Goal: Task Accomplishment & Management: Manage account settings

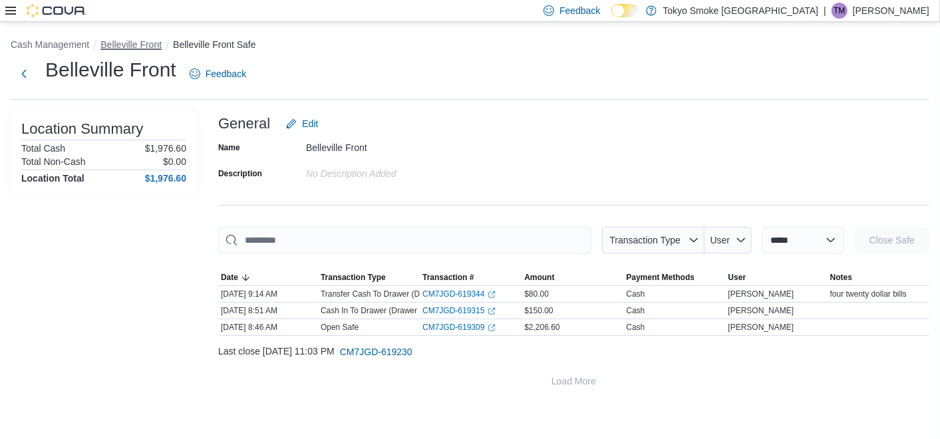
click at [120, 47] on button "Belleville Front" at bounding box center [130, 44] width 61 height 11
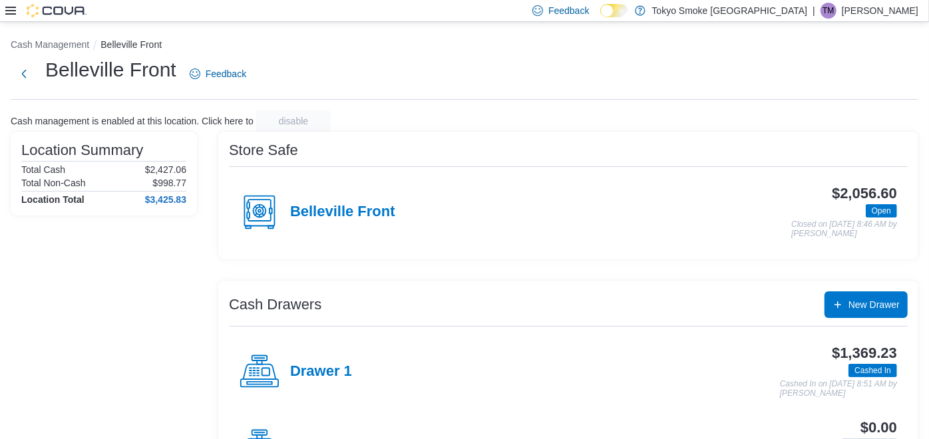
click at [9, 15] on icon at bounding box center [10, 10] width 11 height 11
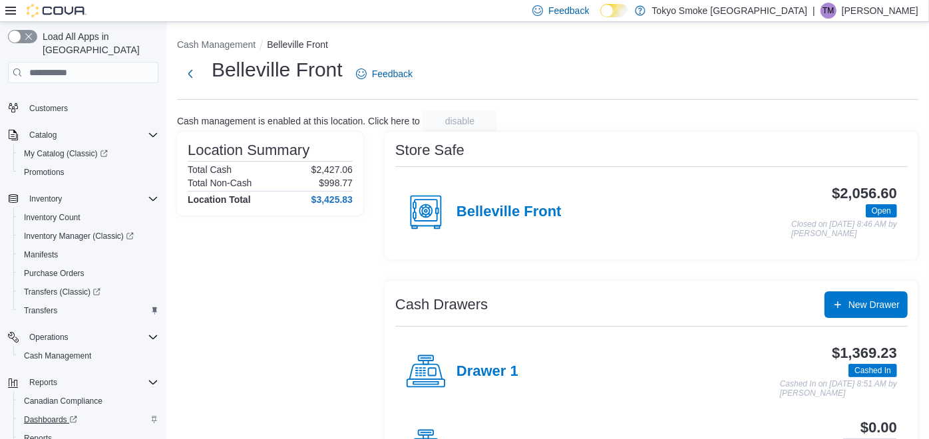
scroll to position [116, 0]
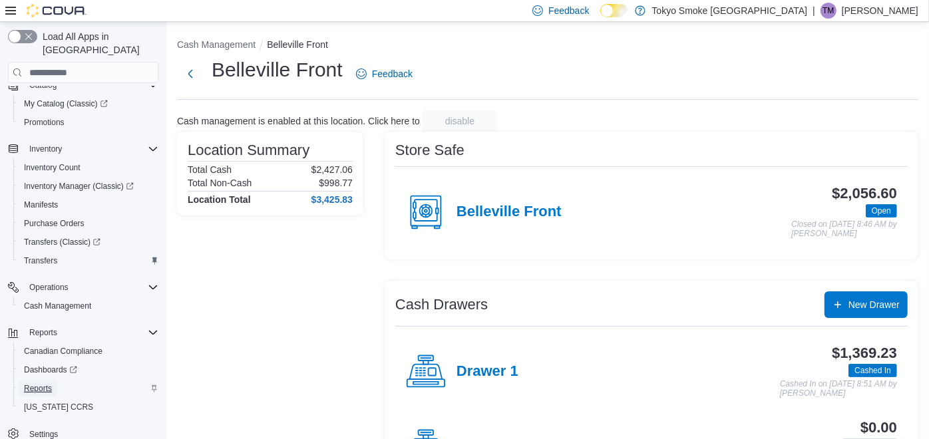
click at [37, 383] on span "Reports" at bounding box center [38, 388] width 28 height 11
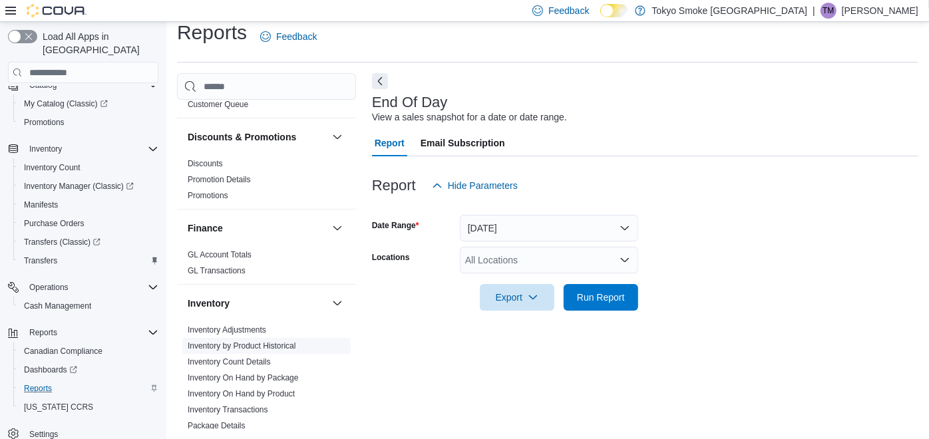
scroll to position [222, 0]
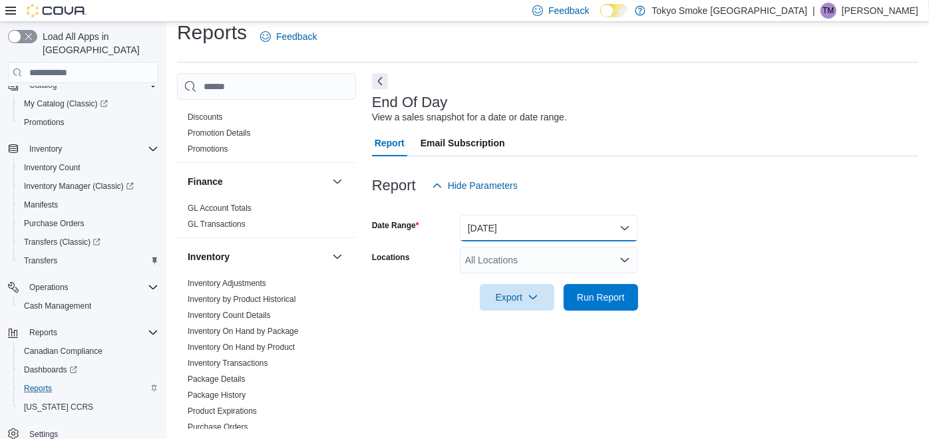
click at [488, 234] on button "Today" at bounding box center [549, 228] width 178 height 27
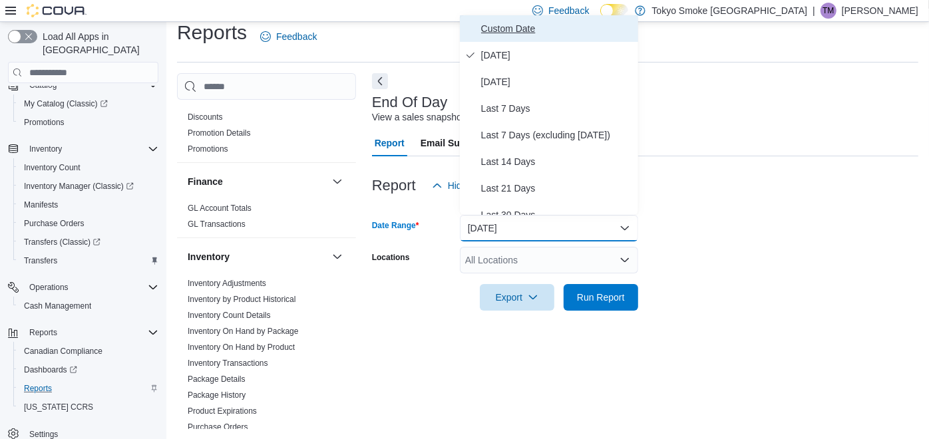
click at [497, 27] on span "Custom Date" at bounding box center [557, 29] width 152 height 16
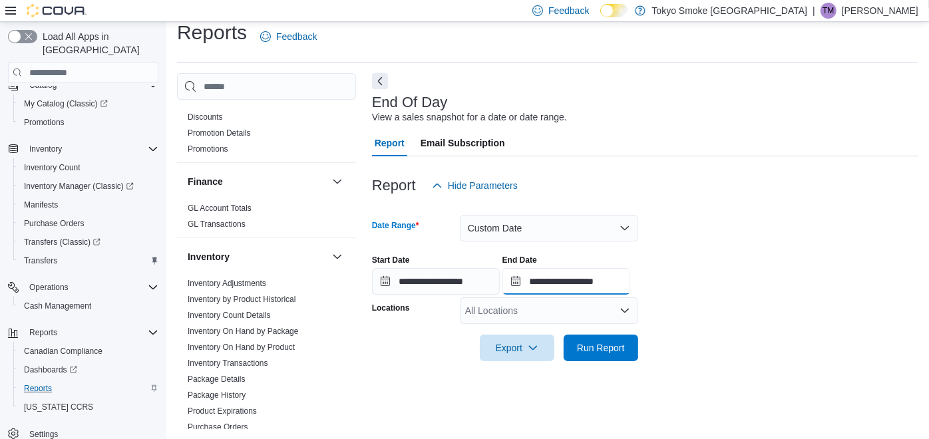
click at [549, 279] on input "**********" at bounding box center [566, 281] width 128 height 27
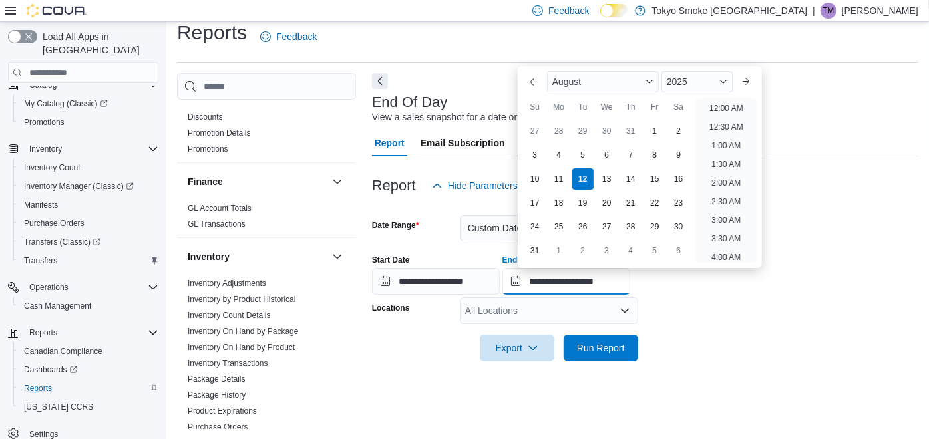
scroll to position [731, 0]
click at [629, 152] on div "7" at bounding box center [630, 154] width 23 height 23
type input "**********"
click at [407, 349] on div "Export Run Report" at bounding box center [505, 348] width 266 height 27
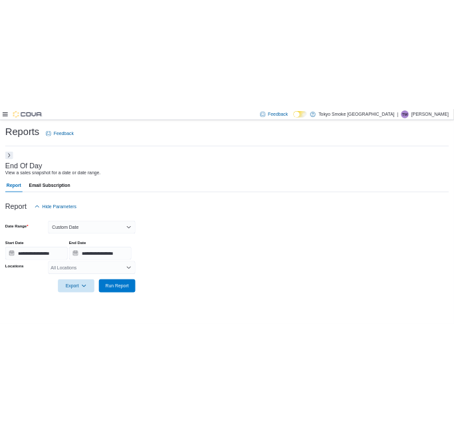
scroll to position [0, 0]
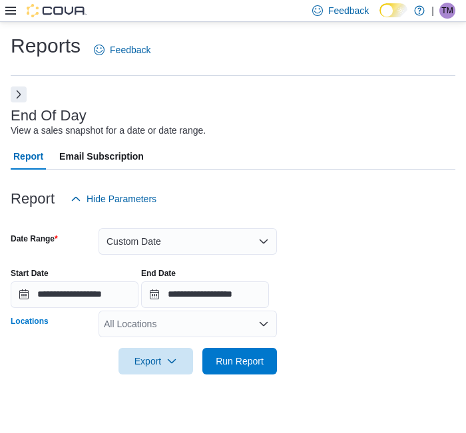
click at [146, 327] on div "All Locations" at bounding box center [187, 324] width 178 height 27
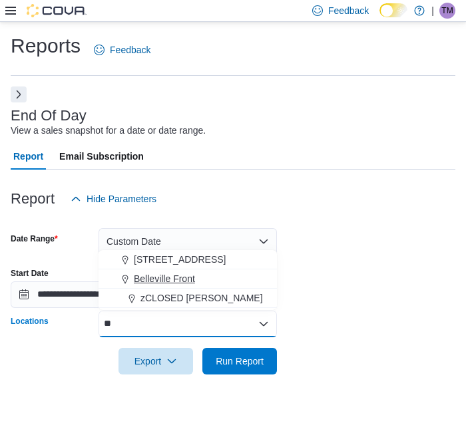
type input "**"
click at [160, 276] on span "Belleville Front" at bounding box center [164, 278] width 61 height 13
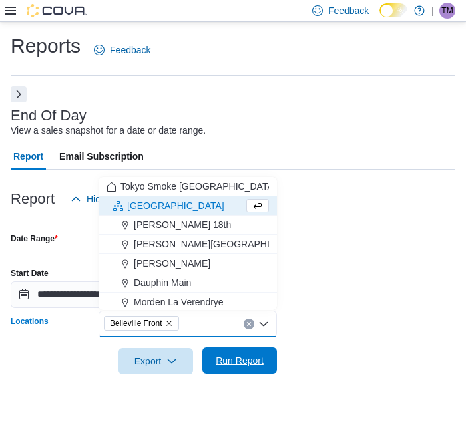
click at [232, 367] on span "Run Report" at bounding box center [239, 360] width 59 height 27
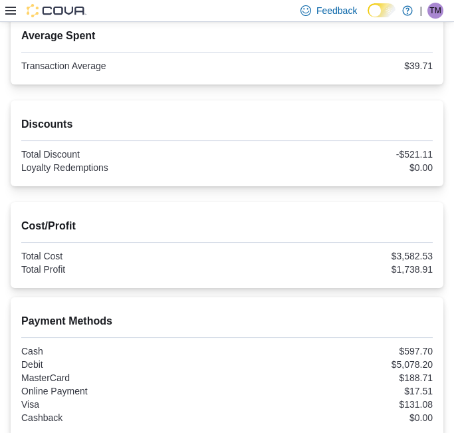
scroll to position [591, 0]
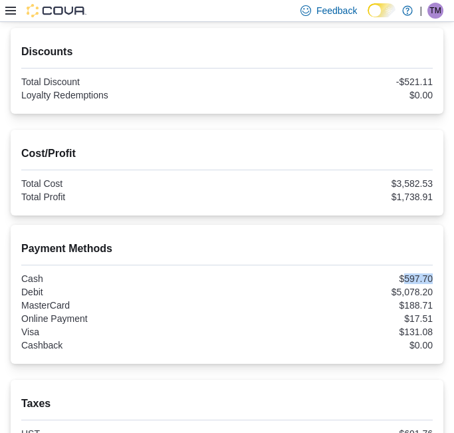
drag, startPoint x: 415, startPoint y: 277, endPoint x: 442, endPoint y: 277, distance: 27.3
click at [434, 277] on div "$597.70" at bounding box center [332, 278] width 204 height 11
copy div "597.70"
click at [269, 243] on h2 "Payment Methods" at bounding box center [227, 249] width 412 height 16
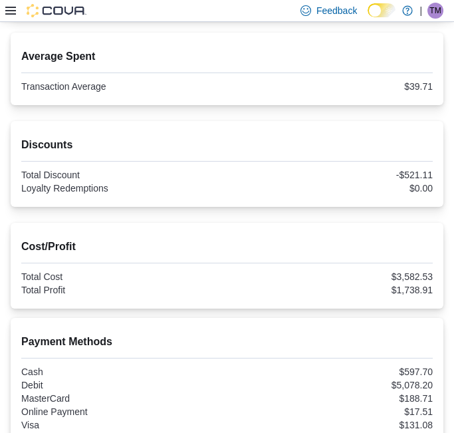
scroll to position [222, 0]
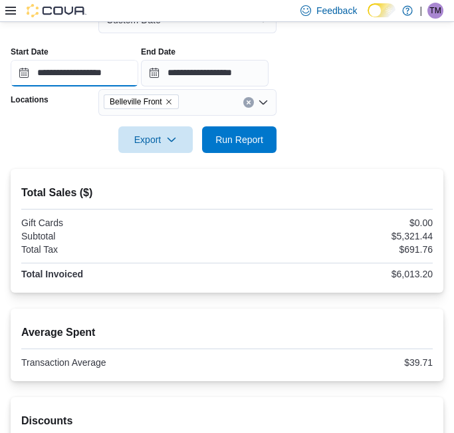
click at [95, 75] on input "**********" at bounding box center [75, 73] width 128 height 27
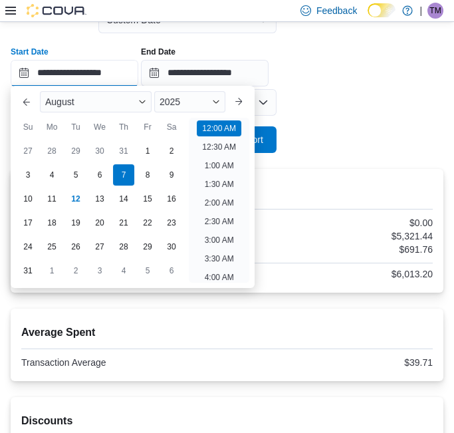
scroll to position [41, 0]
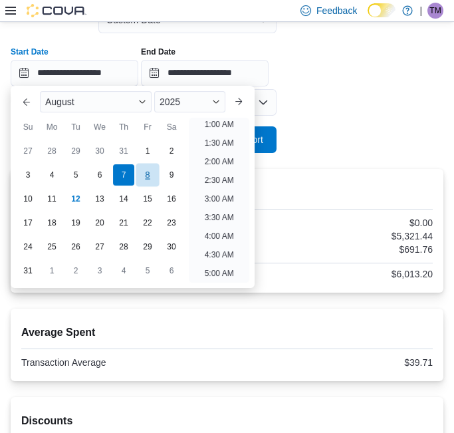
click at [140, 177] on div "8" at bounding box center [147, 175] width 23 height 23
type input "**********"
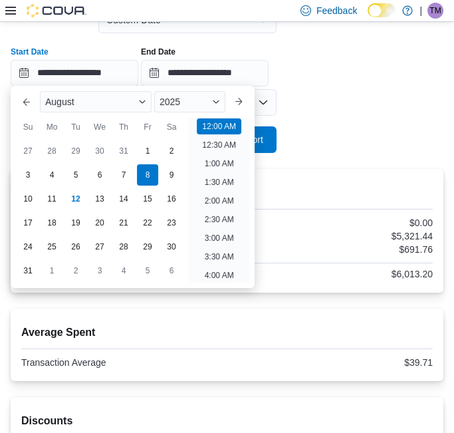
drag, startPoint x: 349, startPoint y: 151, endPoint x: 341, endPoint y: 149, distance: 8.2
click at [347, 151] on form "**********" at bounding box center [227, 72] width 433 height 162
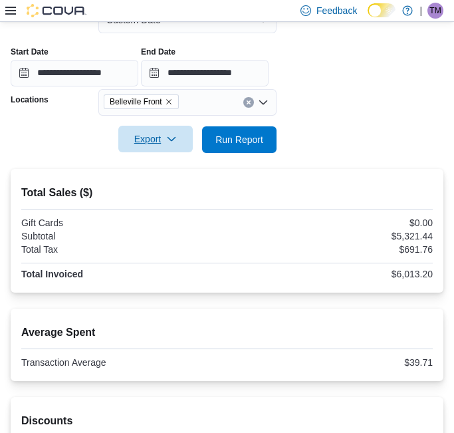
click at [146, 140] on span "Export" at bounding box center [155, 139] width 59 height 27
click at [236, 148] on span "Run Report" at bounding box center [239, 139] width 59 height 27
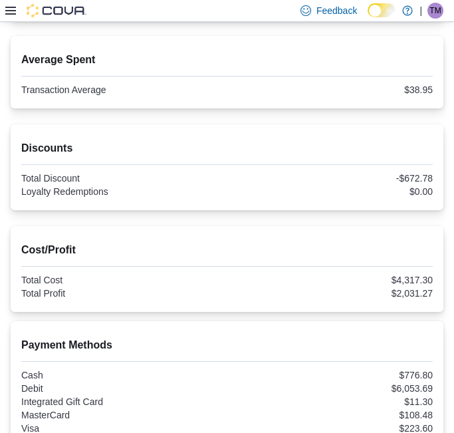
scroll to position [517, 0]
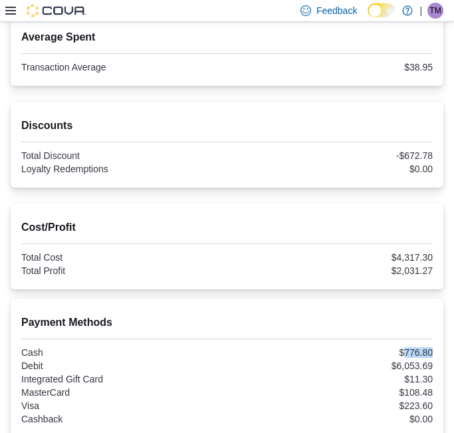
drag, startPoint x: 416, startPoint y: 347, endPoint x: 444, endPoint y: 351, distance: 28.9
click at [444, 351] on div "Payment Methods Cash $776.80 Debit $6,053.69 Integrated Gift Card $11.30 Master…" at bounding box center [227, 368] width 433 height 139
copy div "776.80"
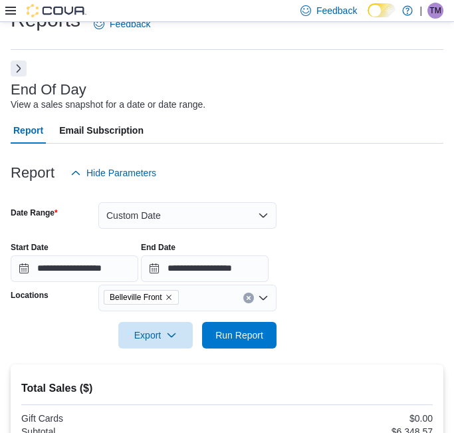
scroll to position [0, 0]
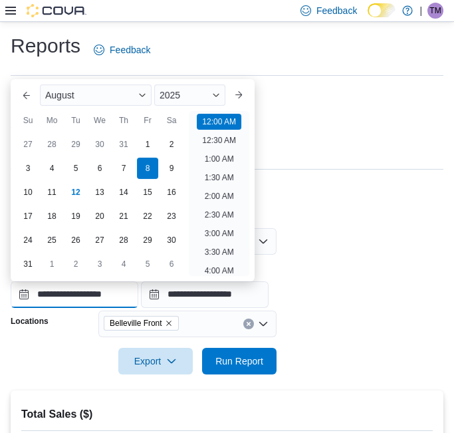
click at [61, 290] on input "**********" at bounding box center [75, 294] width 128 height 27
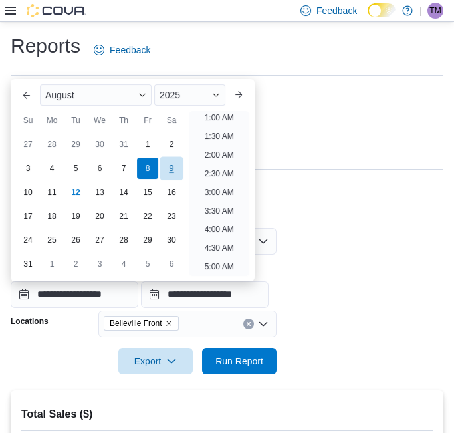
click at [176, 162] on div "9" at bounding box center [171, 167] width 23 height 23
type input "**********"
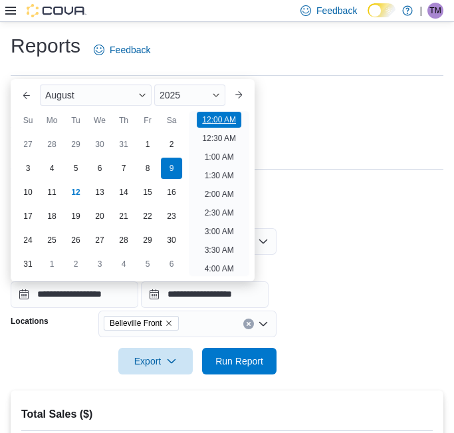
click at [218, 116] on li "12:00 AM" at bounding box center [219, 120] width 45 height 16
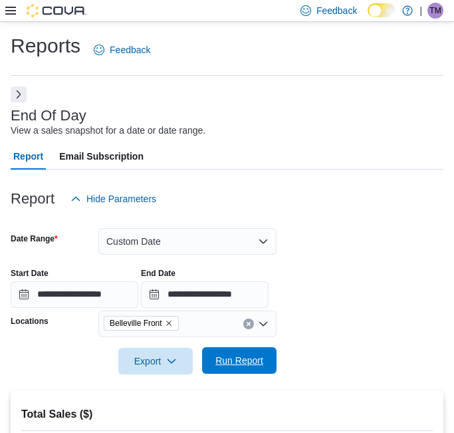
click at [235, 359] on span "Run Report" at bounding box center [240, 360] width 48 height 13
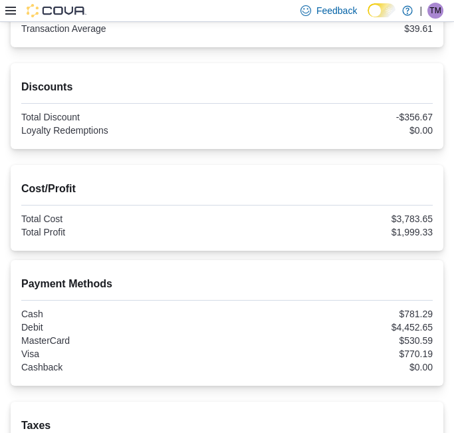
scroll to position [578, 0]
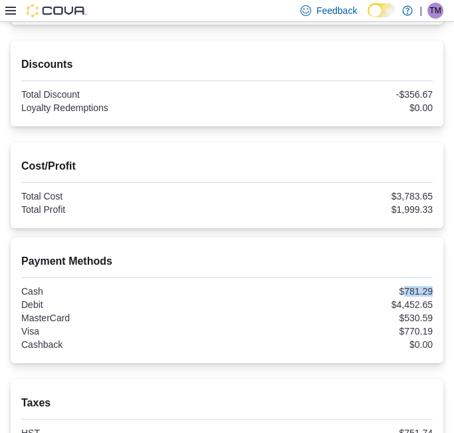
drag, startPoint x: 415, startPoint y: 291, endPoint x: 443, endPoint y: 291, distance: 27.9
click at [434, 291] on div "$781.29" at bounding box center [332, 291] width 204 height 11
copy div "781.29"
click at [313, 257] on h2 "Payment Methods" at bounding box center [227, 262] width 412 height 16
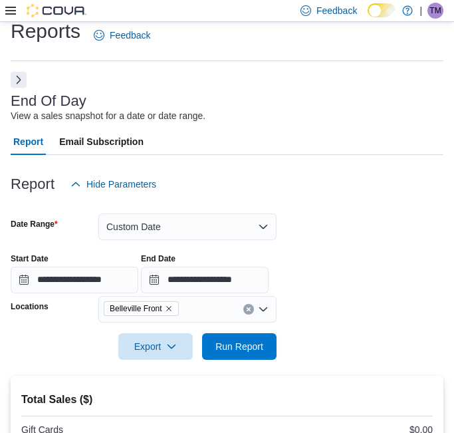
scroll to position [0, 0]
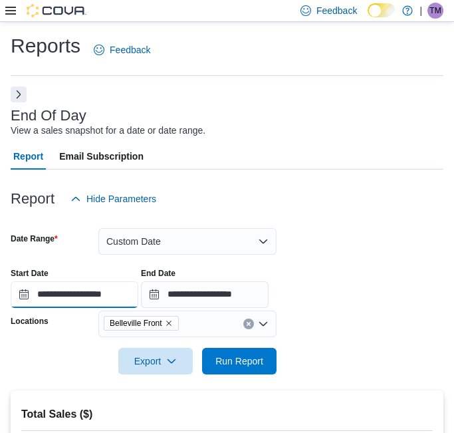
click at [83, 295] on input "**********" at bounding box center [75, 294] width 128 height 27
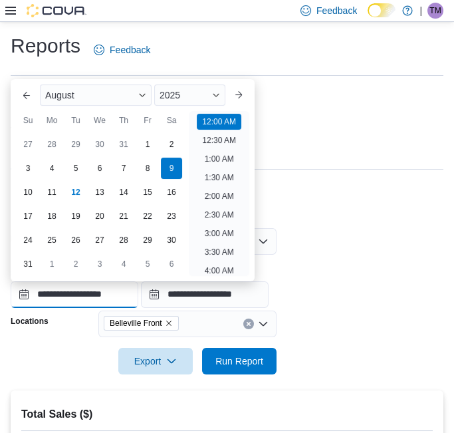
scroll to position [41, 0]
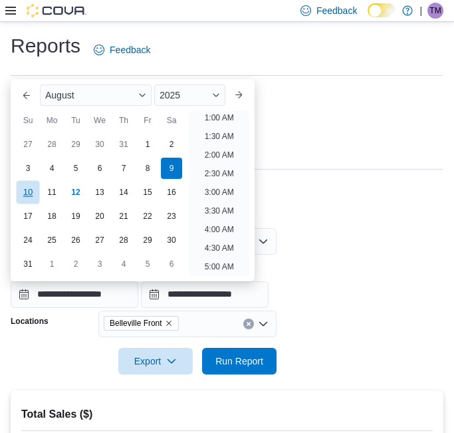
click at [18, 198] on div "10" at bounding box center [27, 191] width 23 height 23
type input "**********"
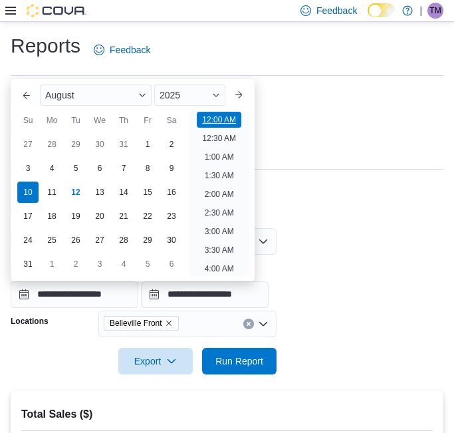
click at [224, 118] on li "12:00 AM" at bounding box center [219, 120] width 45 height 16
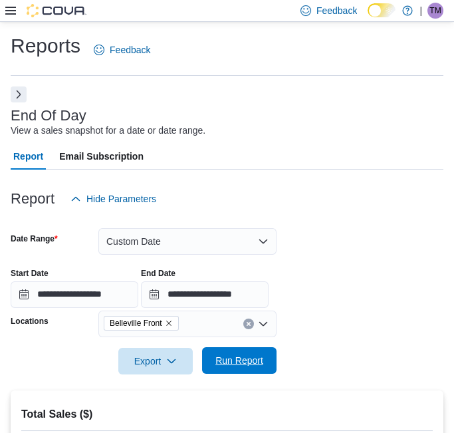
click at [239, 361] on span "Run Report" at bounding box center [240, 360] width 48 height 13
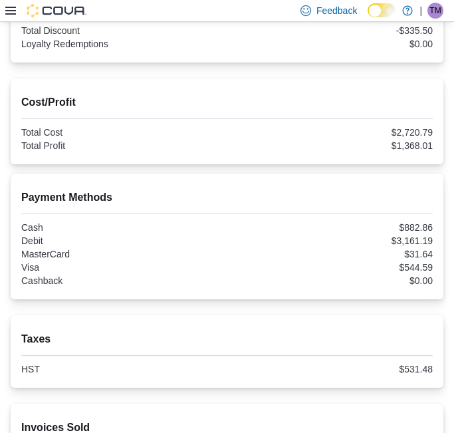
scroll to position [652, 0]
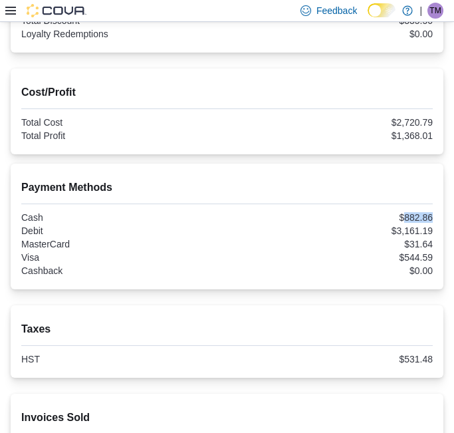
drag, startPoint x: 415, startPoint y: 214, endPoint x: 446, endPoint y: 216, distance: 31.3
click at [444, 216] on div "Payment Methods Cash $882.86 Debit $3,161.19 MasterCard $31.64 Visa $544.59 Cas…" at bounding box center [227, 227] width 433 height 126
copy div "882.86"
click at [314, 239] on div "$31.64" at bounding box center [332, 244] width 204 height 11
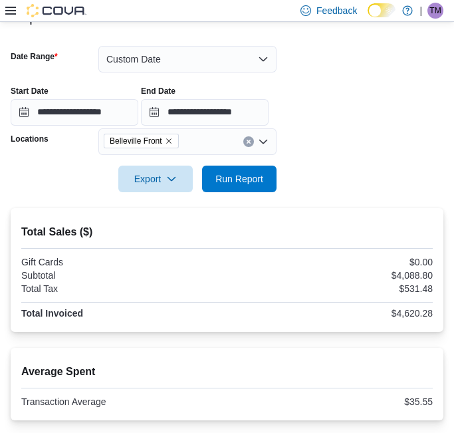
scroll to position [0, 0]
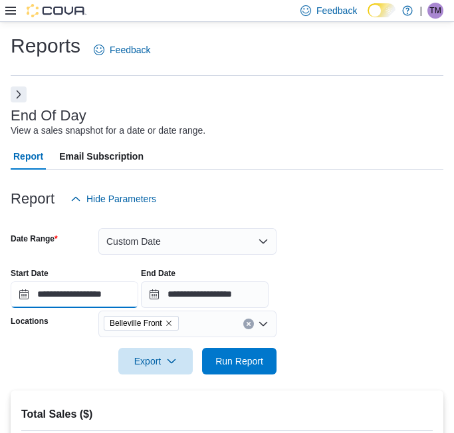
click at [78, 295] on input "**********" at bounding box center [75, 294] width 128 height 27
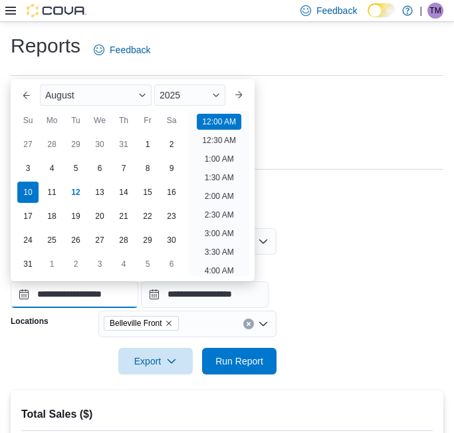
scroll to position [41, 0]
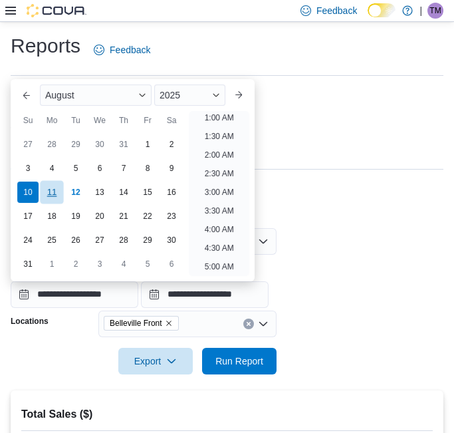
click at [55, 195] on div "11" at bounding box center [51, 191] width 23 height 23
type input "**********"
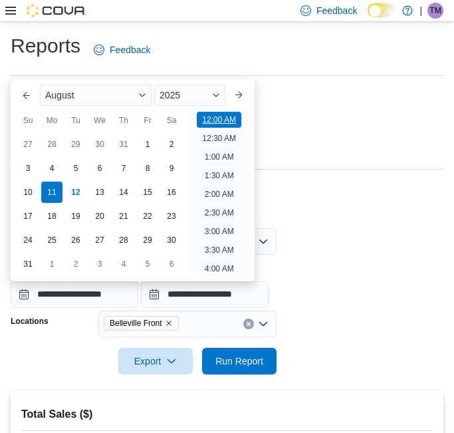
drag, startPoint x: 196, startPoint y: 126, endPoint x: 212, endPoint y: 122, distance: 16.6
click at [199, 126] on ul "12:00 AM 12:30 AM 1:00 AM 1:30 AM 2:00 AM 2:30 AM 3:00 AM 3:30 AM 4:00 AM 4:30 …" at bounding box center [219, 193] width 61 height 165
click at [212, 122] on li "12:00 AM" at bounding box center [219, 120] width 45 height 16
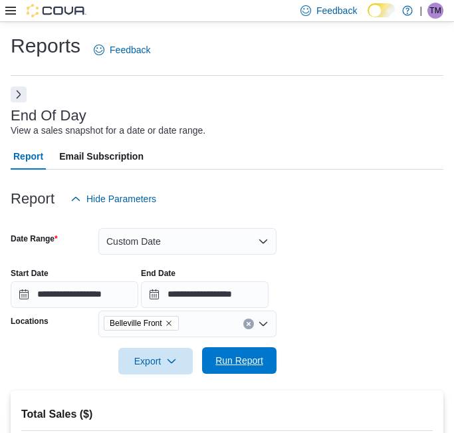
click at [236, 351] on span "Run Report" at bounding box center [239, 360] width 59 height 27
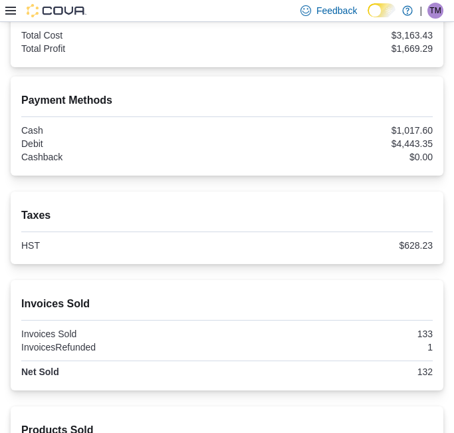
scroll to position [517, 0]
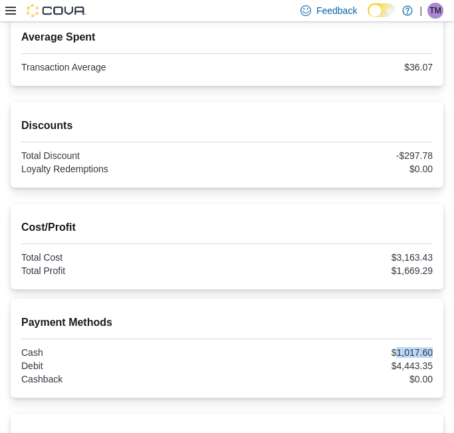
drag, startPoint x: 407, startPoint y: 346, endPoint x: 443, endPoint y: 351, distance: 36.2
click at [434, 351] on div "$1,017.60" at bounding box center [332, 352] width 204 height 11
drag, startPoint x: 443, startPoint y: 351, endPoint x: 422, endPoint y: 350, distance: 21.3
copy div "1,017.60"
click at [12, 11] on icon at bounding box center [10, 10] width 11 height 11
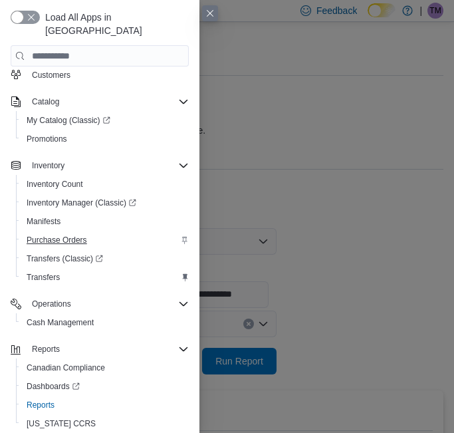
scroll to position [85, 0]
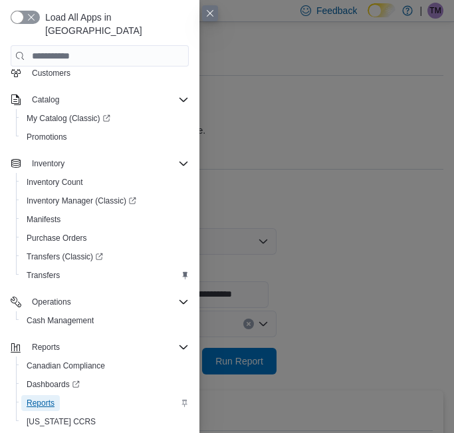
click at [40, 398] on span "Reports" at bounding box center [41, 403] width 28 height 11
click at [206, 10] on button "Close this dialog" at bounding box center [210, 13] width 16 height 16
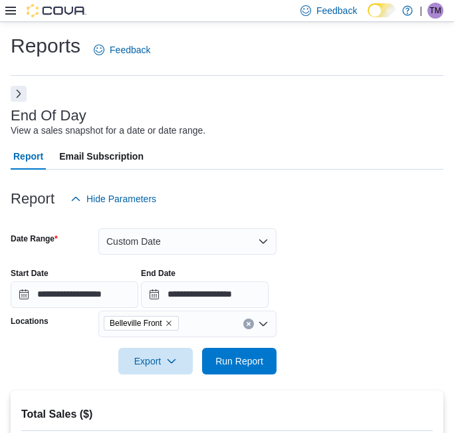
click at [17, 95] on button "Next" at bounding box center [19, 94] width 16 height 16
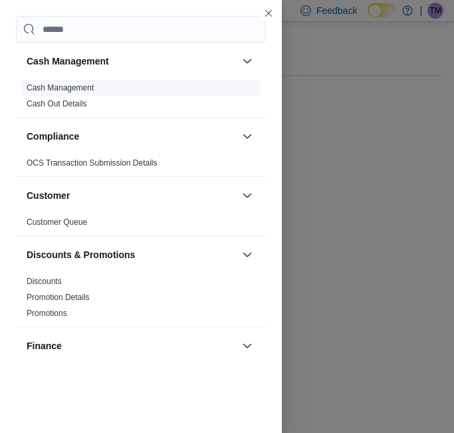
click at [81, 88] on link "Cash Management" at bounding box center [60, 87] width 67 height 9
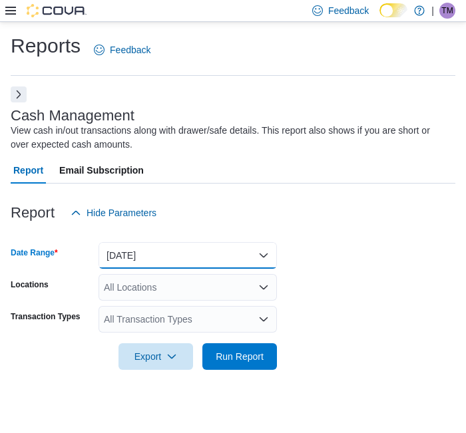
click at [148, 252] on button "Today" at bounding box center [187, 255] width 178 height 27
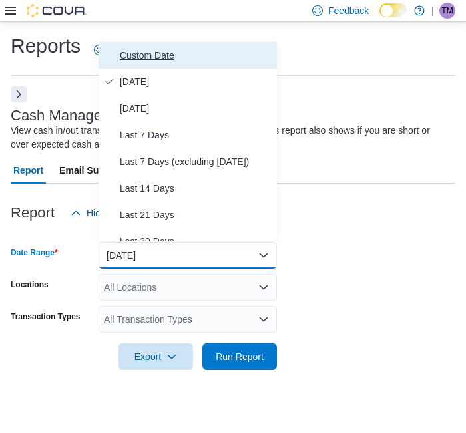
click at [165, 52] on span "Custom Date" at bounding box center [196, 55] width 152 height 16
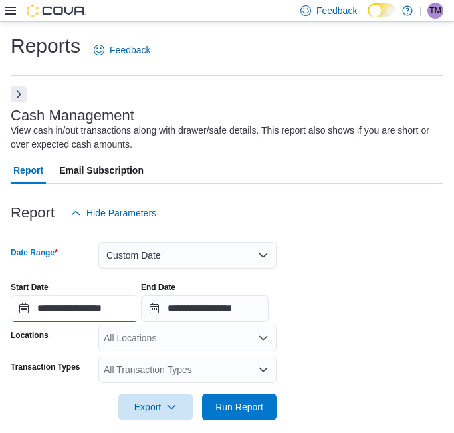
click at [72, 299] on input "**********" at bounding box center [75, 308] width 128 height 27
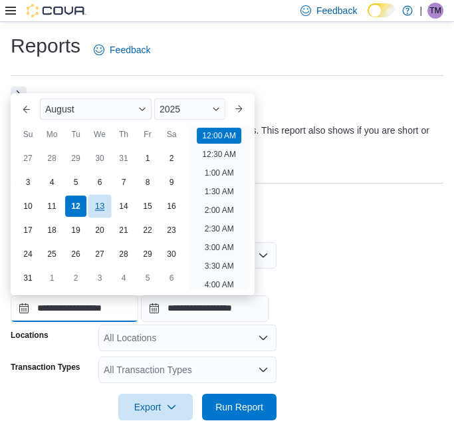
scroll to position [41, 0]
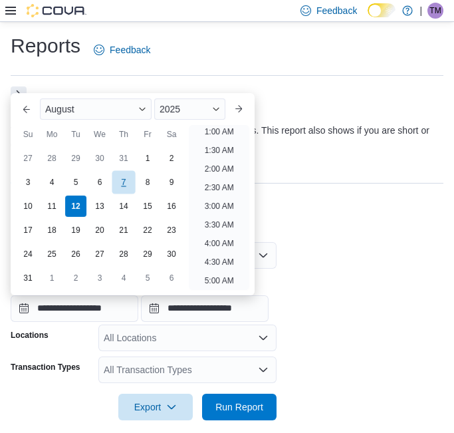
click at [126, 180] on div "7" at bounding box center [123, 181] width 23 height 23
type input "**********"
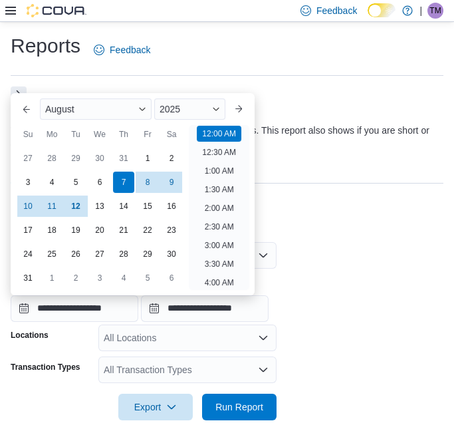
click at [211, 135] on li "12:00 AM" at bounding box center [219, 134] width 45 height 16
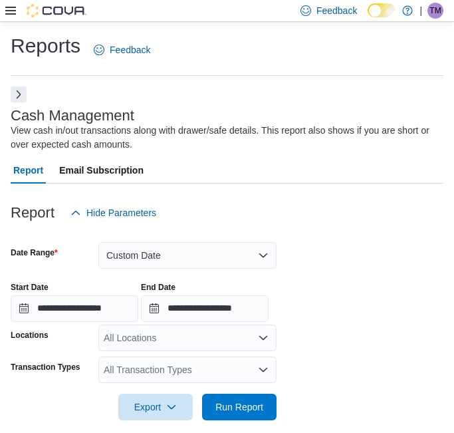
click at [133, 342] on div "All Locations" at bounding box center [187, 338] width 178 height 27
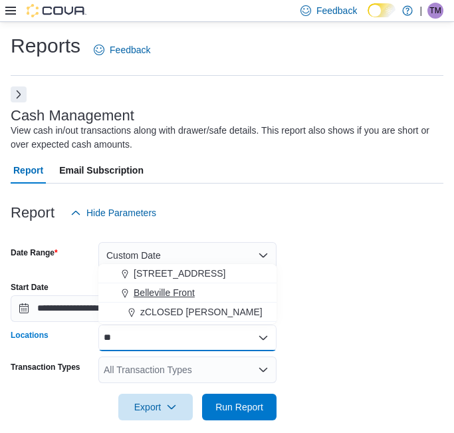
type input "**"
click at [169, 287] on span "Belleville Front" at bounding box center [164, 292] width 61 height 13
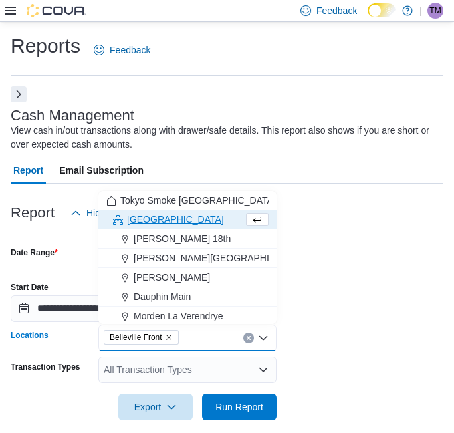
click at [141, 360] on div "All Transaction Types" at bounding box center [187, 370] width 178 height 27
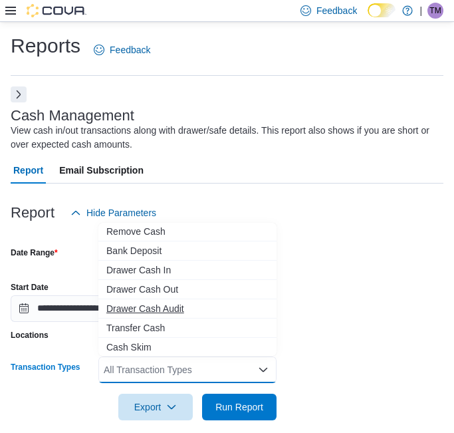
scroll to position [79, 0]
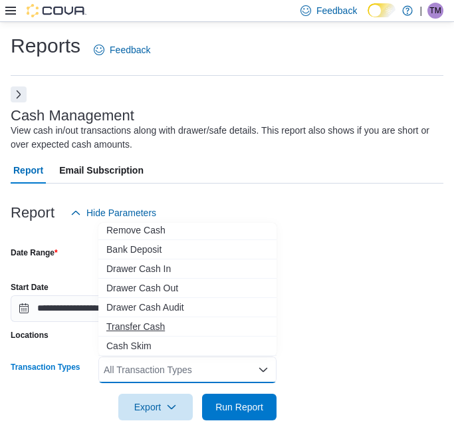
click at [138, 331] on span "Transfer Cash" at bounding box center [187, 326] width 162 height 13
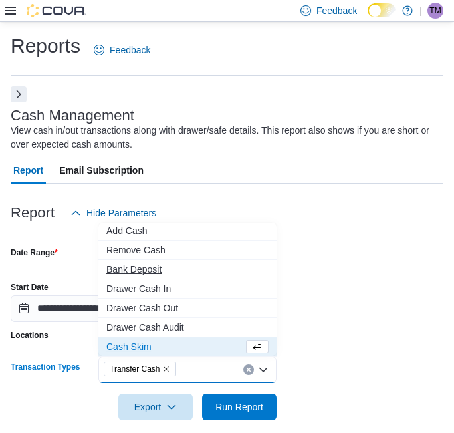
click at [150, 270] on span "Bank Deposit" at bounding box center [187, 269] width 162 height 13
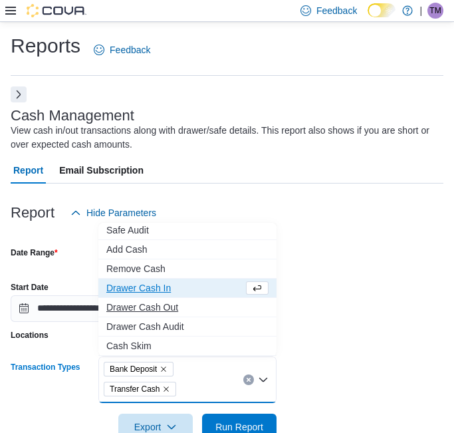
scroll to position [40, 0]
click at [134, 252] on span "Add Cash" at bounding box center [187, 250] width 162 height 13
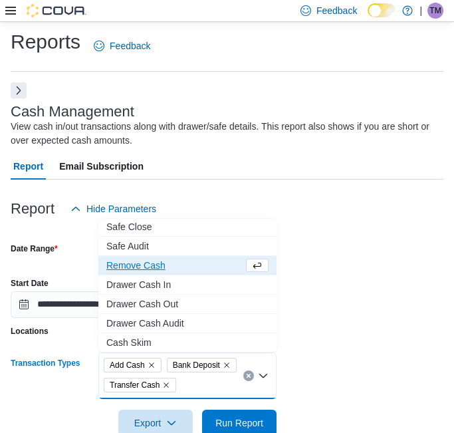
scroll to position [33, 0]
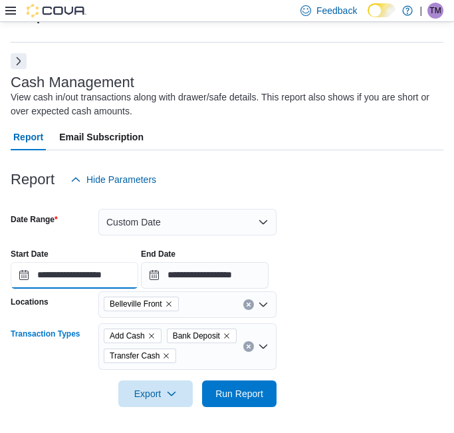
click at [93, 280] on input "**********" at bounding box center [75, 275] width 128 height 27
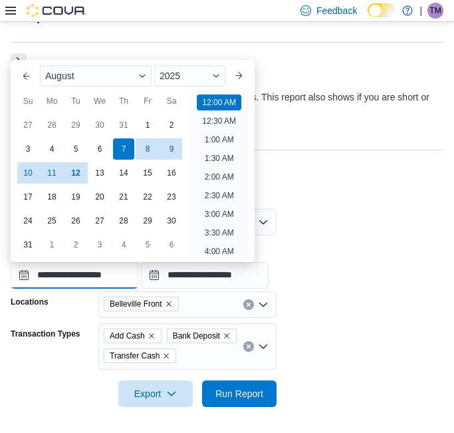
scroll to position [41, 0]
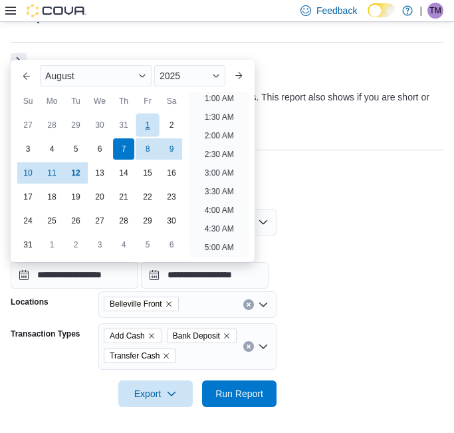
click at [146, 124] on div "1" at bounding box center [147, 124] width 23 height 23
type input "**********"
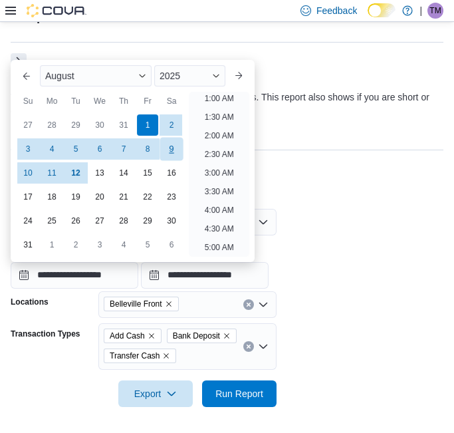
scroll to position [2, 0]
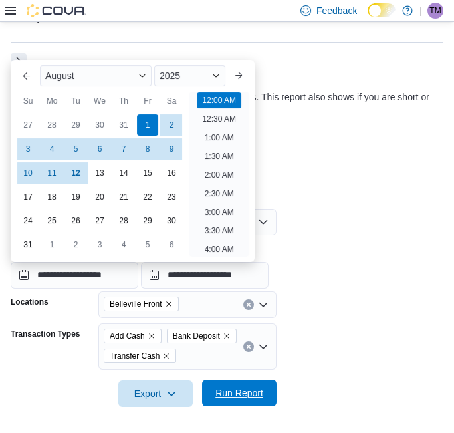
click at [238, 385] on span "Run Report" at bounding box center [239, 393] width 59 height 27
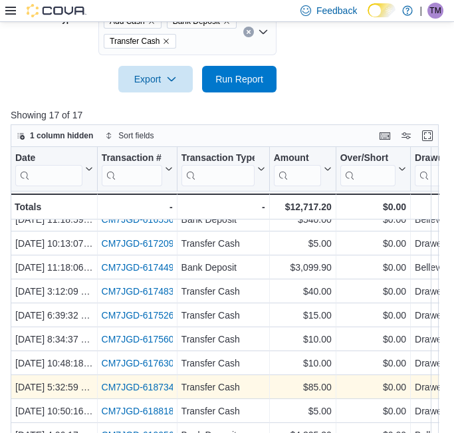
scroll to position [163, 0]
click at [230, 379] on div "Transfer Cash" at bounding box center [224, 387] width 84 height 16
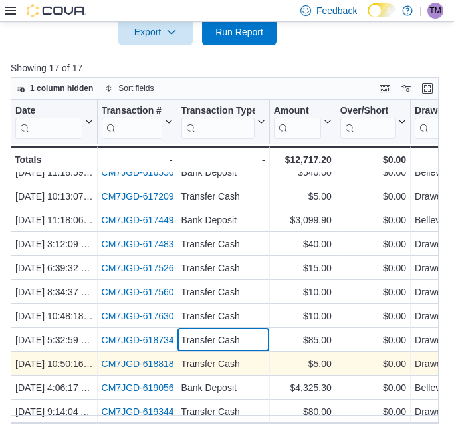
scroll to position [395, 0]
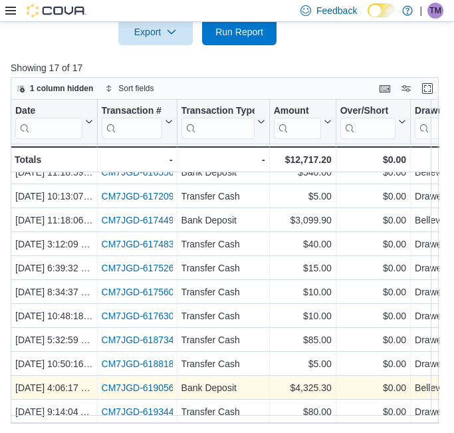
click at [142, 383] on link "CM7JGD-619056" at bounding box center [138, 388] width 73 height 11
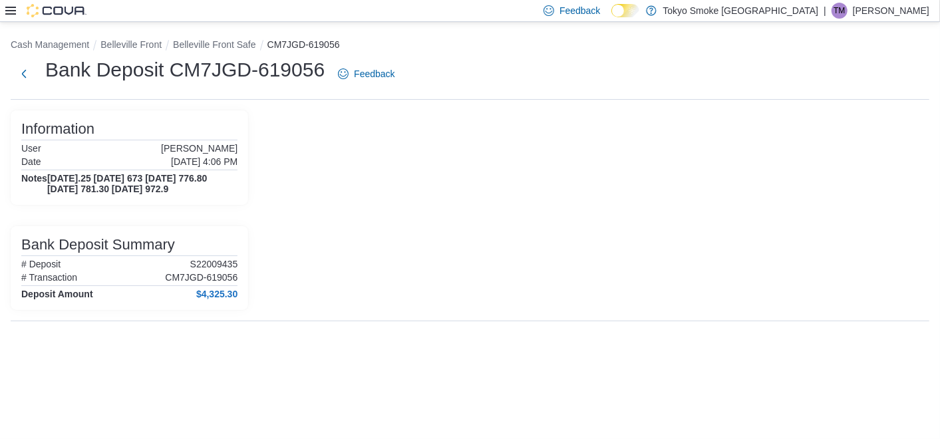
click at [11, 16] on div at bounding box center [45, 10] width 81 height 13
click at [9, 11] on icon at bounding box center [10, 11] width 11 height 8
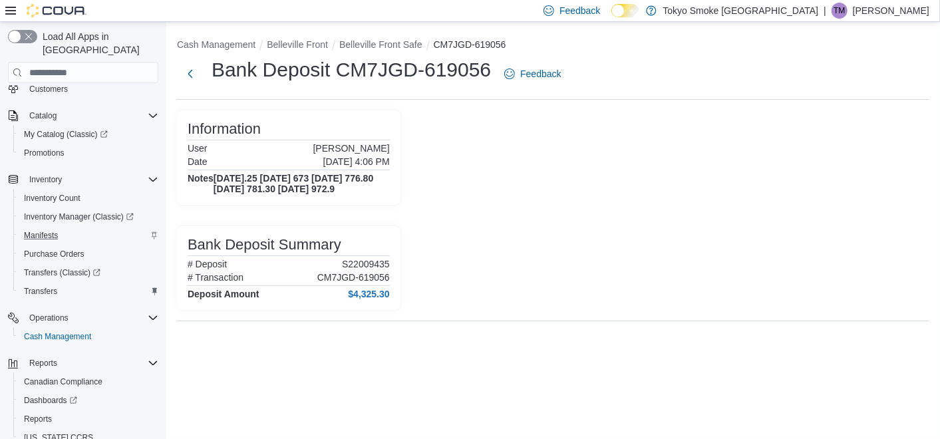
scroll to position [116, 0]
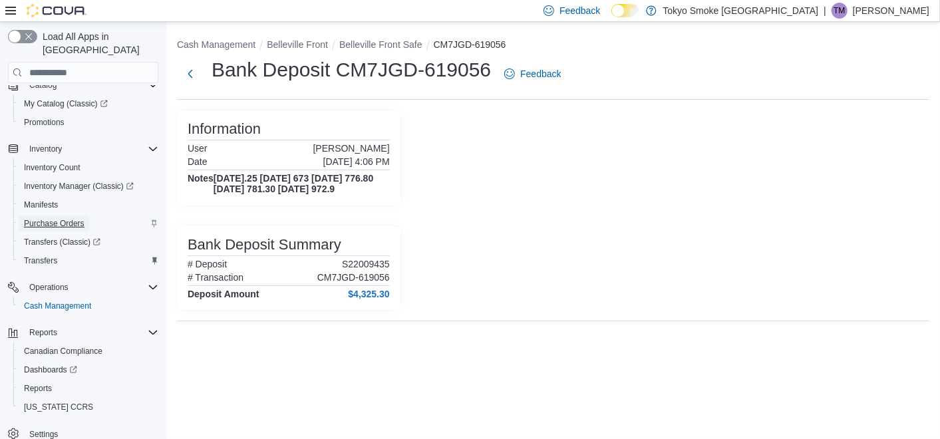
click at [60, 218] on span "Purchase Orders" at bounding box center [54, 223] width 61 height 11
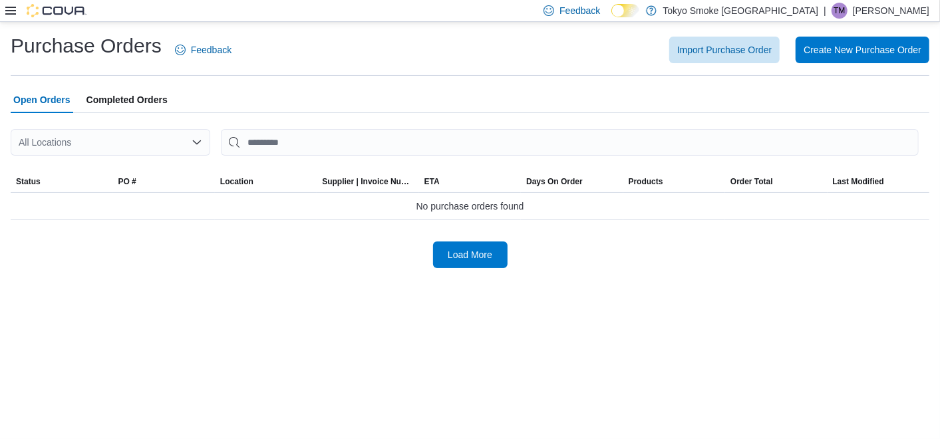
click at [144, 144] on div "All Locations" at bounding box center [111, 142] width 200 height 27
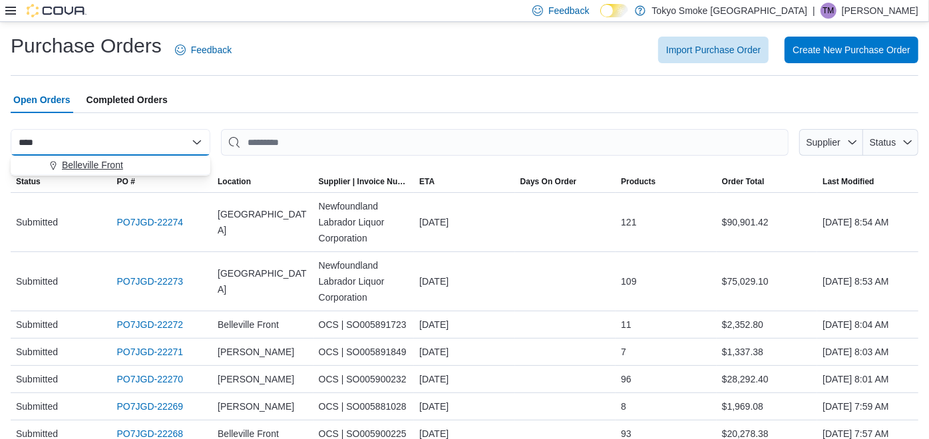
type input "****"
click at [116, 163] on span "Belleville Front" at bounding box center [92, 164] width 61 height 13
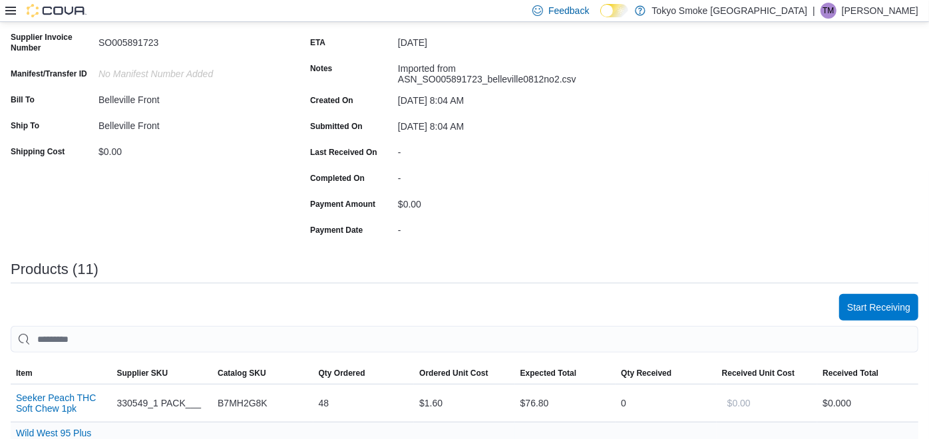
scroll to position [369, 0]
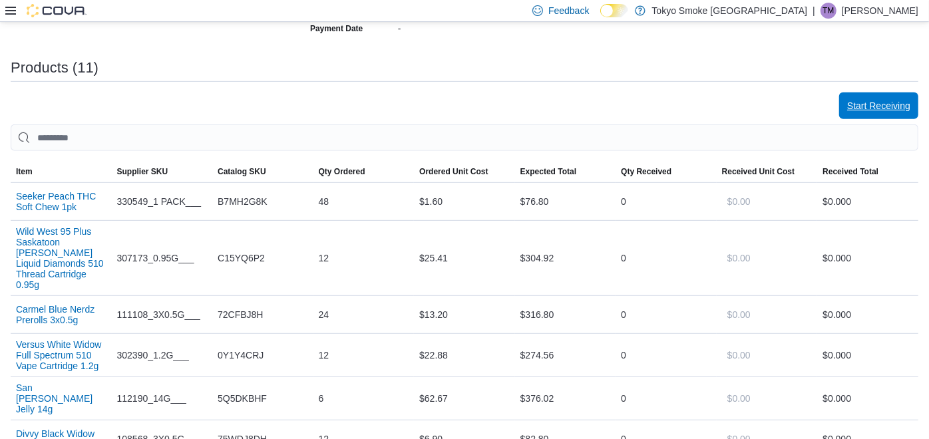
click at [886, 117] on span "Start Receiving" at bounding box center [878, 105] width 63 height 27
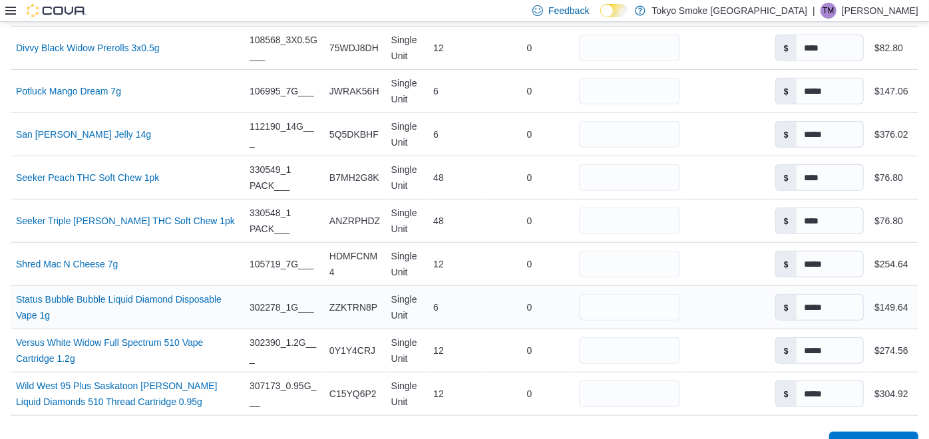
scroll to position [667, 0]
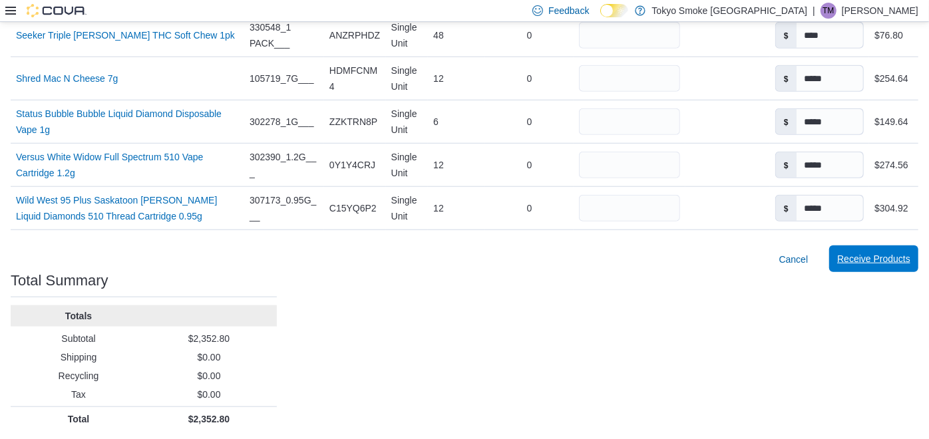
click at [846, 258] on button "Receive Products" at bounding box center [873, 259] width 89 height 27
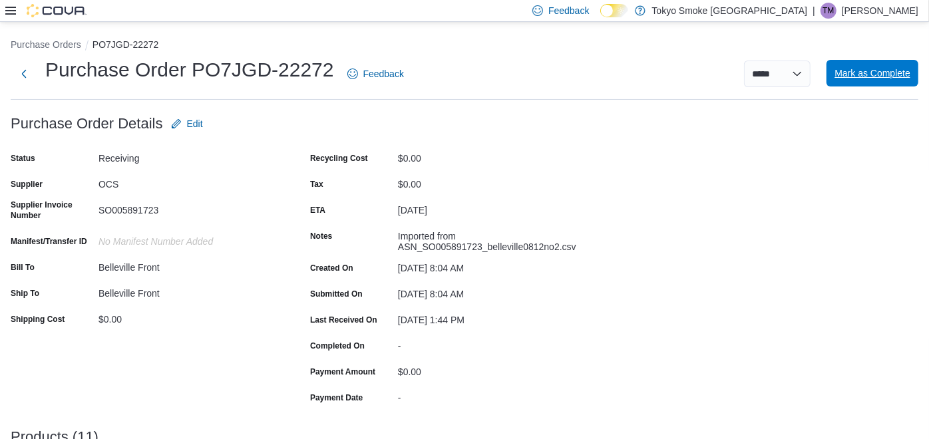
click at [866, 78] on span "Mark as Complete" at bounding box center [872, 73] width 76 height 13
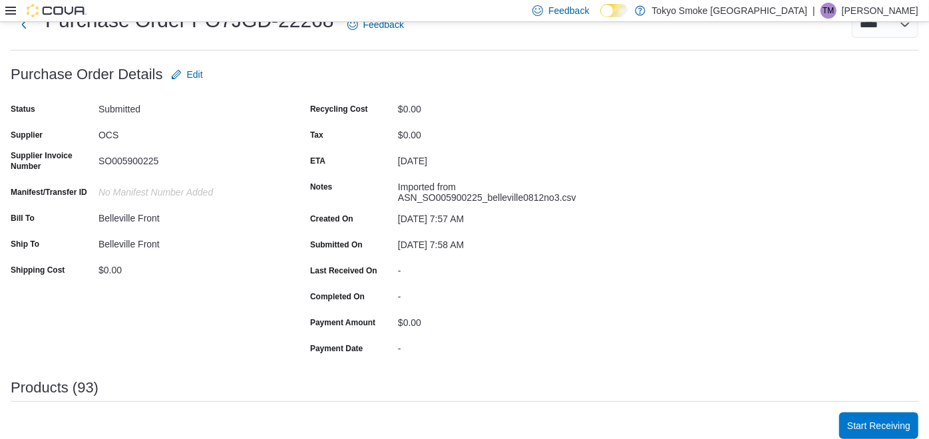
scroll to position [295, 0]
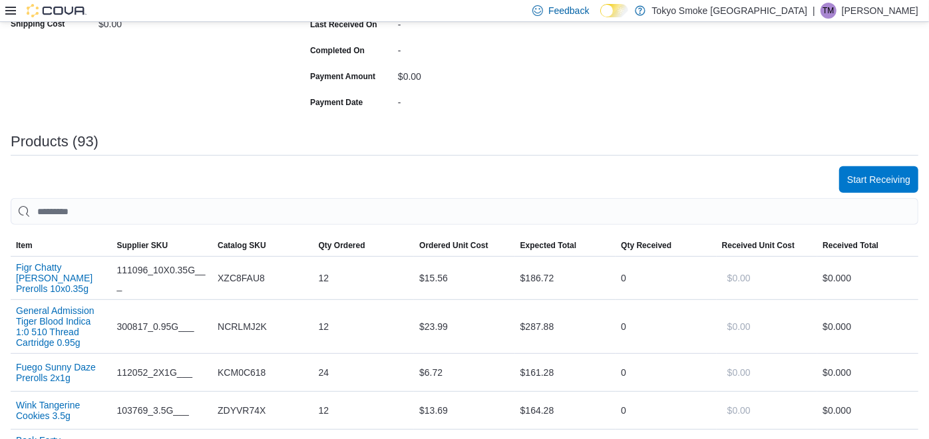
drag, startPoint x: 861, startPoint y: 160, endPoint x: 866, endPoint y: 165, distance: 7.5
click at [862, 160] on div "Products (93)" at bounding box center [465, 147] width 908 height 27
click at [875, 181] on span "Start Receiving" at bounding box center [878, 178] width 63 height 13
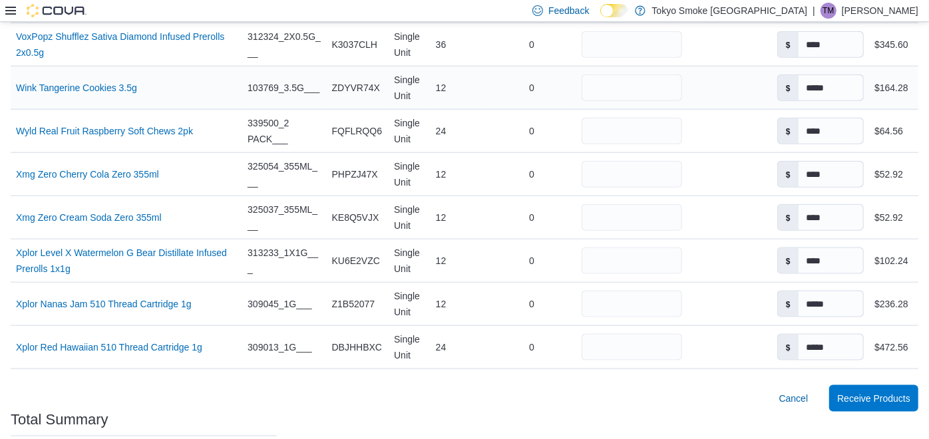
scroll to position [4199, 0]
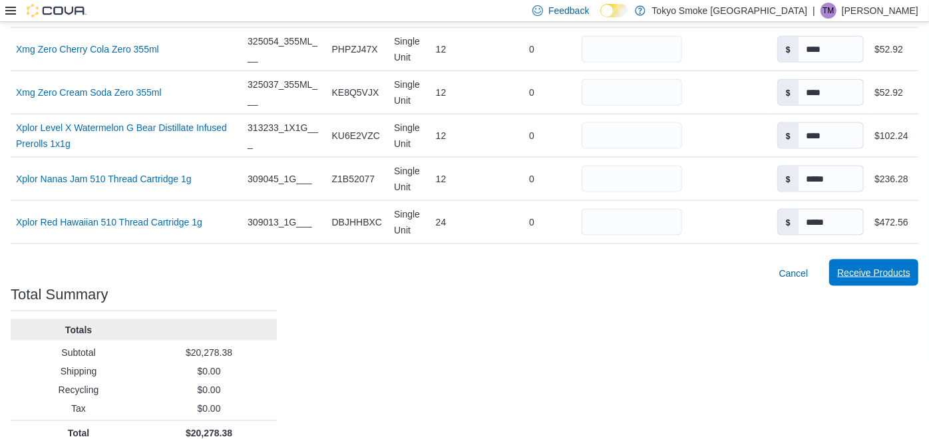
click at [884, 265] on span "Receive Products" at bounding box center [873, 273] width 73 height 27
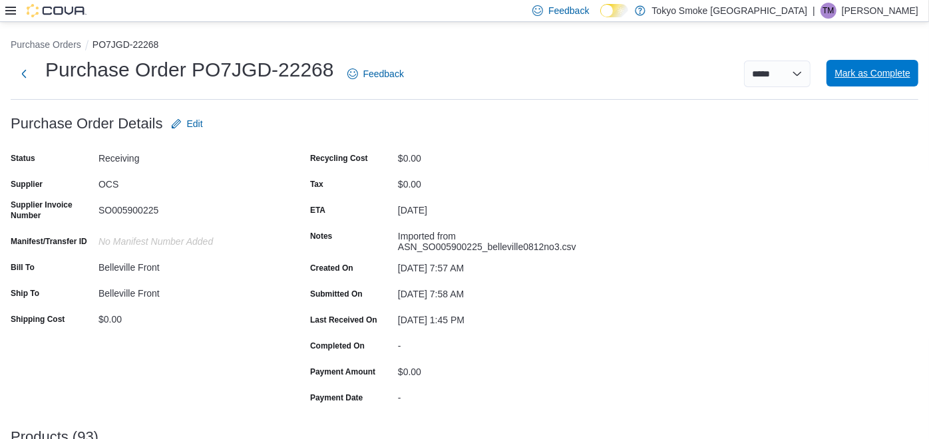
click at [884, 64] on span "Mark as Complete" at bounding box center [872, 73] width 76 height 27
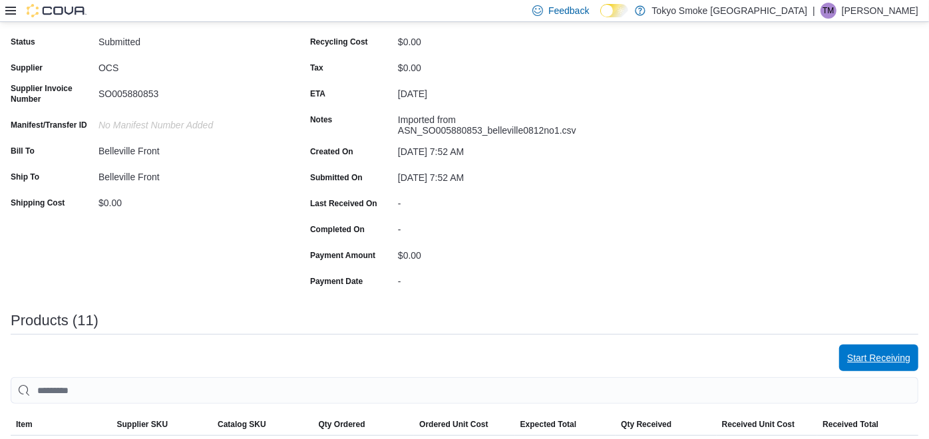
scroll to position [222, 0]
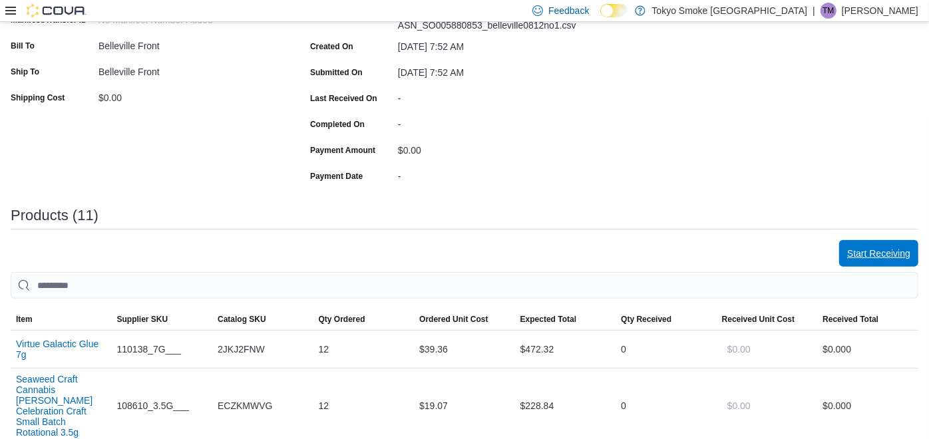
drag, startPoint x: 880, startPoint y: 244, endPoint x: 866, endPoint y: 226, distance: 22.4
click at [880, 244] on span "Start Receiving" at bounding box center [878, 253] width 63 height 27
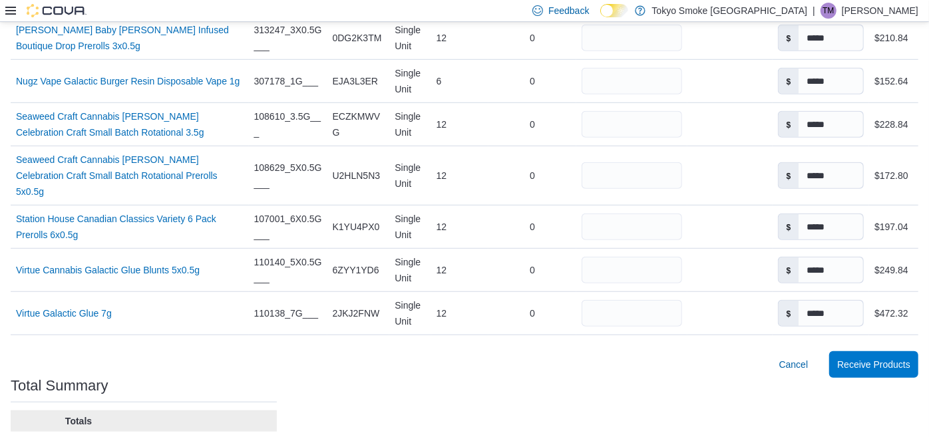
scroll to position [667, 0]
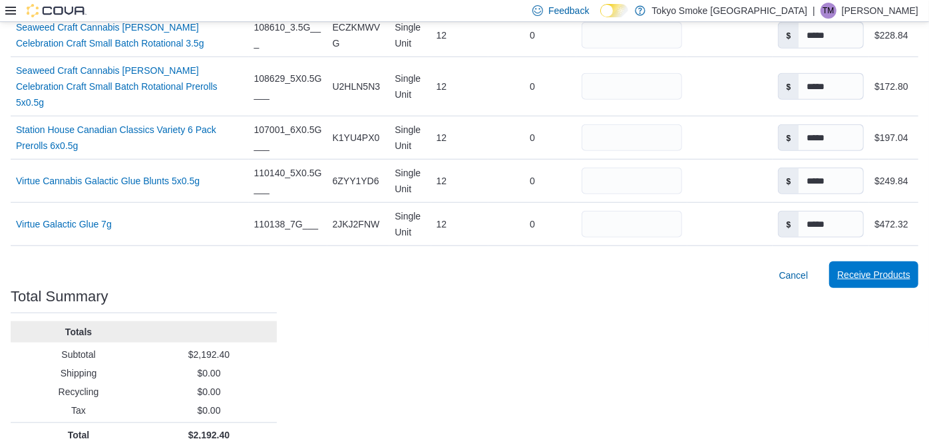
click at [867, 268] on span "Receive Products" at bounding box center [873, 274] width 73 height 13
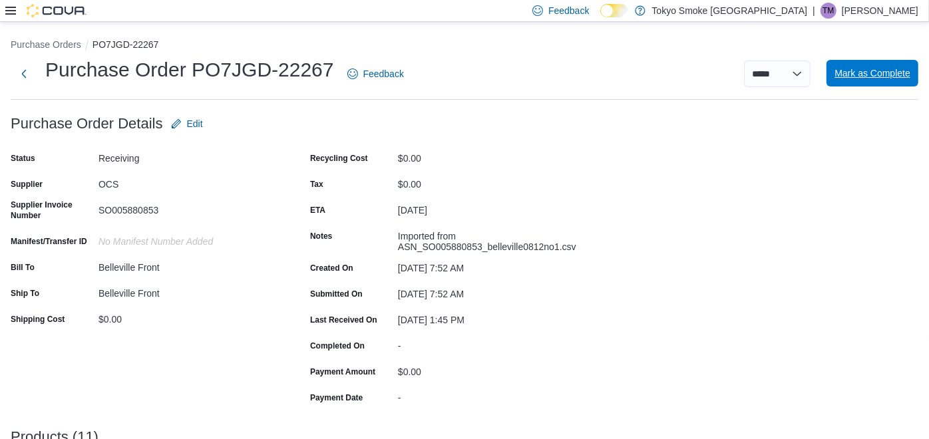
click at [870, 73] on span "Mark as Complete" at bounding box center [872, 73] width 76 height 13
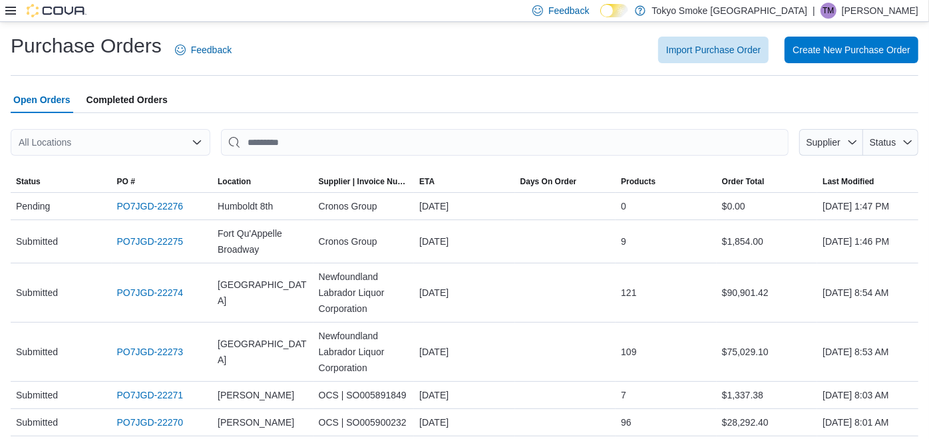
click at [414, 114] on div at bounding box center [465, 121] width 908 height 16
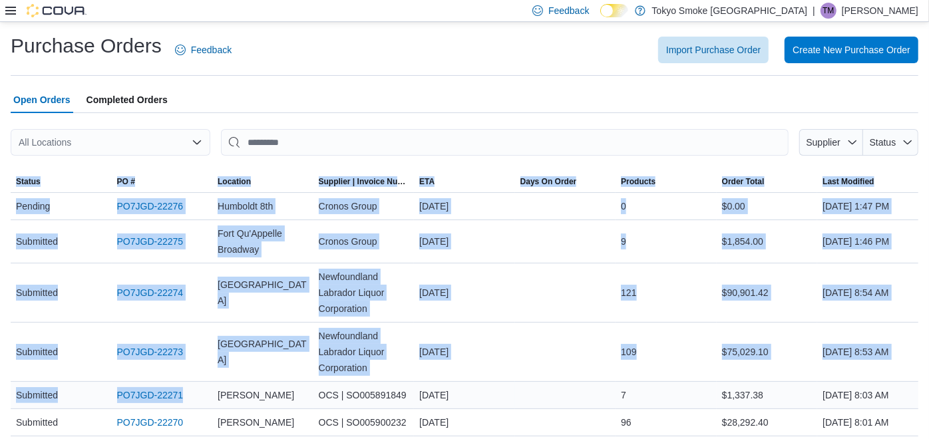
scroll to position [41, 0]
